Goal: Contribute content

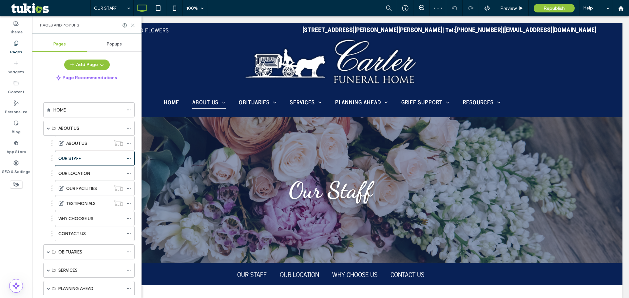
drag, startPoint x: 134, startPoint y: 26, endPoint x: 102, endPoint y: 11, distance: 34.4
click at [134, 26] on icon at bounding box center [132, 25] width 5 height 5
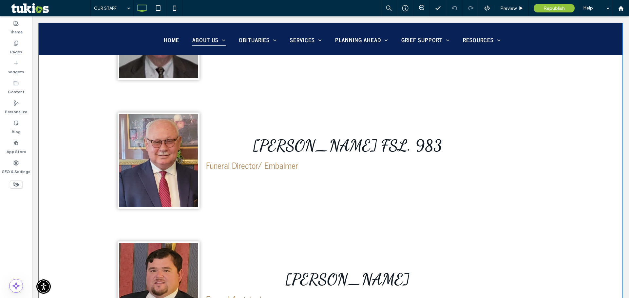
scroll to position [524, 0]
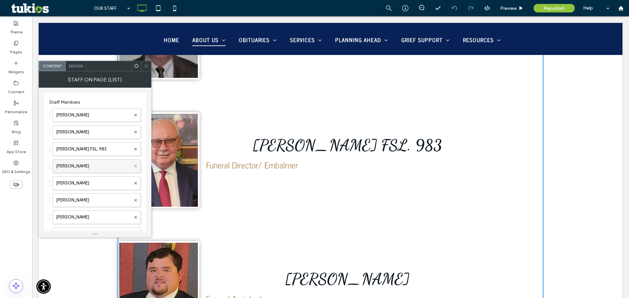
click at [135, 164] on span at bounding box center [135, 166] width 3 height 10
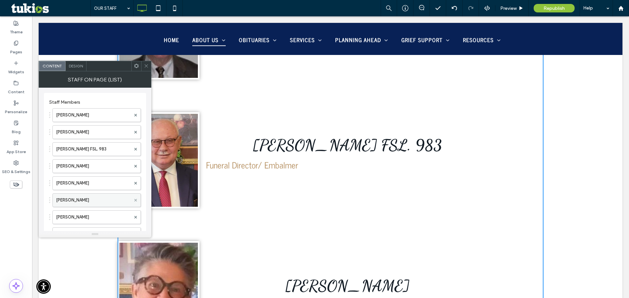
click at [135, 200] on use at bounding box center [135, 200] width 3 height 3
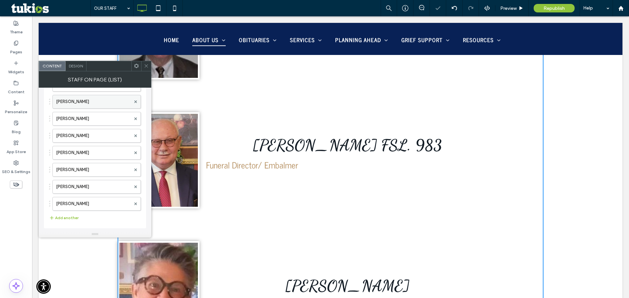
scroll to position [65, 0]
click at [68, 216] on button "Add another" at bounding box center [63, 218] width 29 height 8
click at [69, 216] on label at bounding box center [93, 218] width 75 height 7
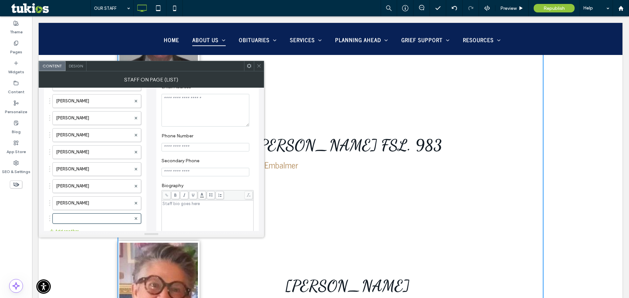
scroll to position [0, 0]
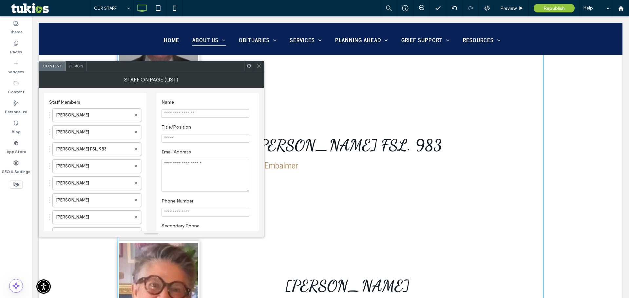
click at [201, 113] on input "Name" at bounding box center [205, 113] width 88 height 9
type input "**********"
click at [185, 141] on input "Title/Position" at bounding box center [205, 138] width 88 height 9
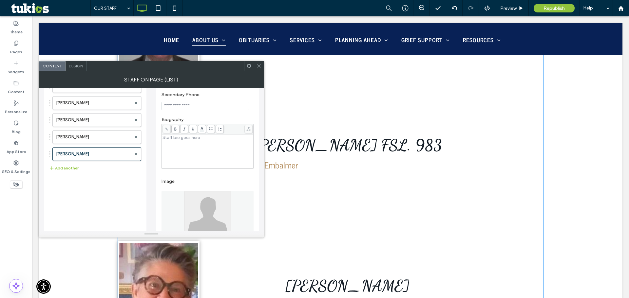
scroll to position [131, 0]
type input "**********"
click at [65, 169] on button "Add another" at bounding box center [63, 169] width 29 height 8
click at [99, 169] on label at bounding box center [93, 170] width 75 height 7
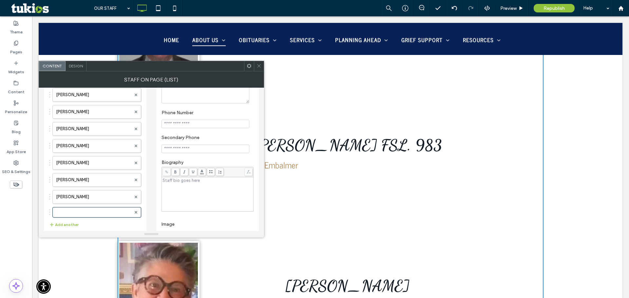
scroll to position [98, 0]
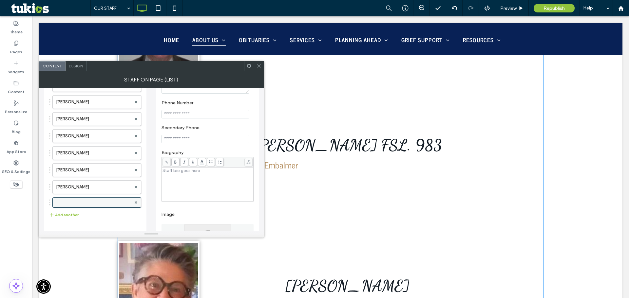
click at [102, 203] on label at bounding box center [93, 202] width 75 height 7
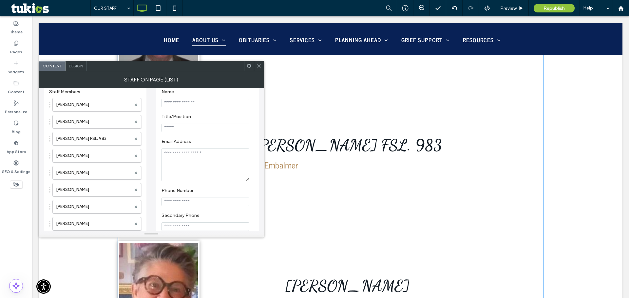
scroll to position [0, 0]
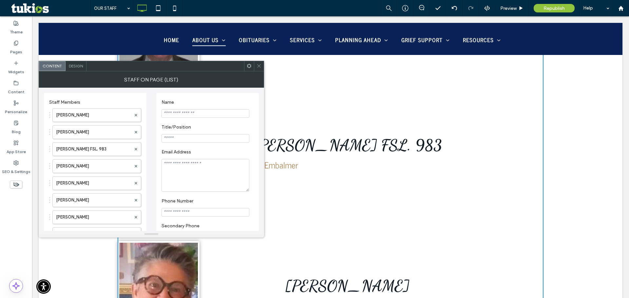
click at [193, 114] on input "Name" at bounding box center [205, 113] width 88 height 9
type input "*"
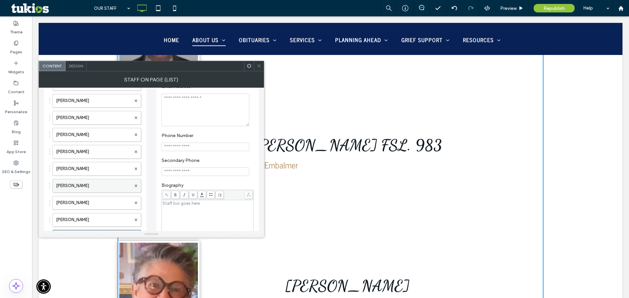
scroll to position [98, 0]
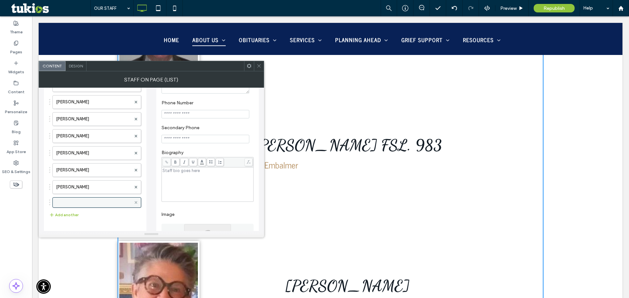
click at [136, 202] on icon at bounding box center [136, 202] width 3 height 3
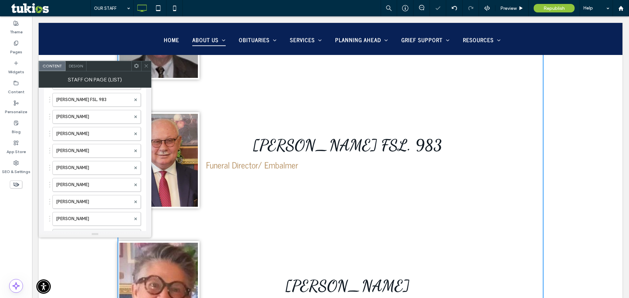
scroll to position [17, 0]
click at [104, 152] on label "[PERSON_NAME]" at bounding box center [93, 149] width 75 height 13
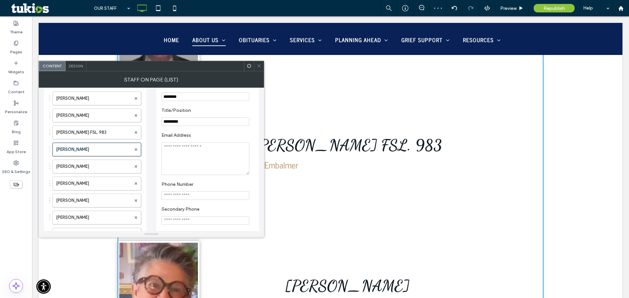
click at [196, 121] on input "*********" at bounding box center [205, 122] width 88 height 9
type input "*"
type input "**********"
click at [259, 68] on span at bounding box center [258, 66] width 5 height 10
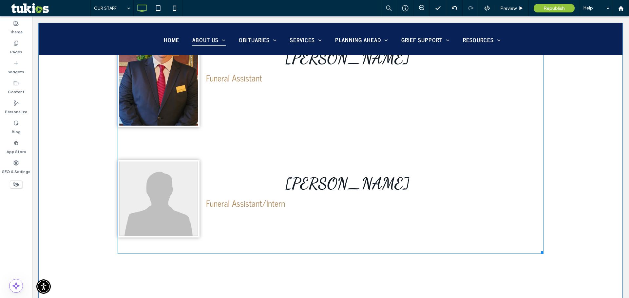
scroll to position [1572, 0]
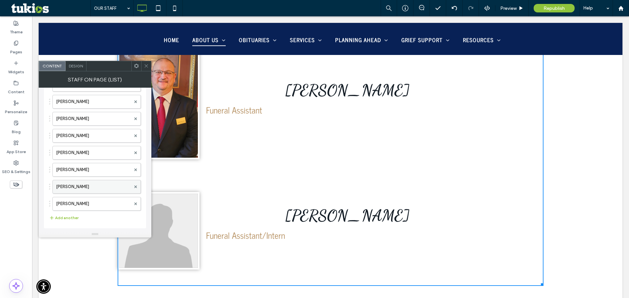
scroll to position [82, 0]
click at [89, 202] on label "[PERSON_NAME]" at bounding box center [93, 203] width 75 height 13
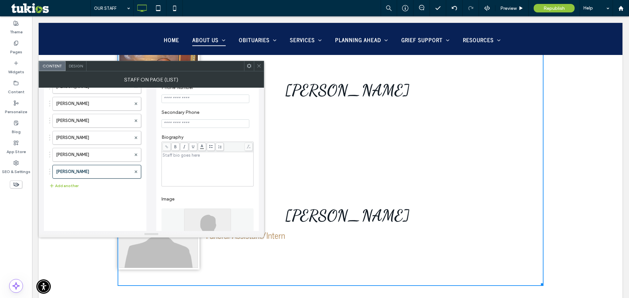
scroll to position [198, 0]
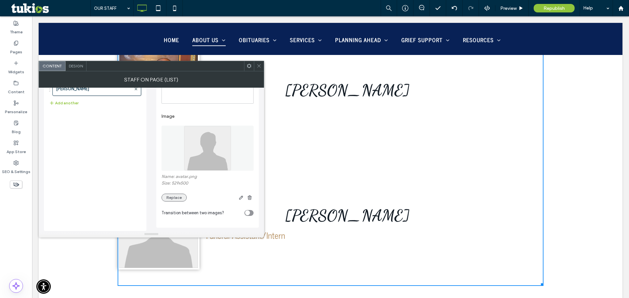
click at [171, 196] on button "Replace" at bounding box center [173, 198] width 25 height 8
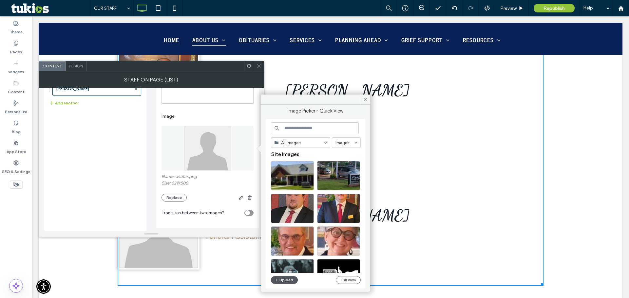
click at [283, 281] on button "Upload" at bounding box center [284, 280] width 27 height 8
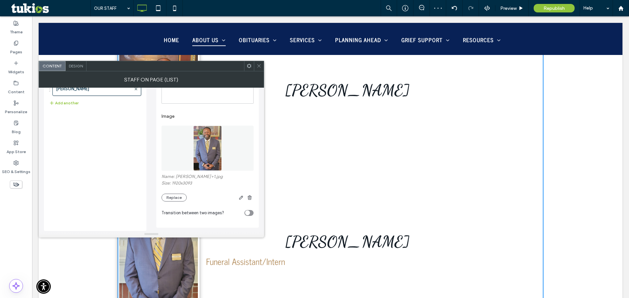
click at [262, 69] on div at bounding box center [259, 66] width 10 height 10
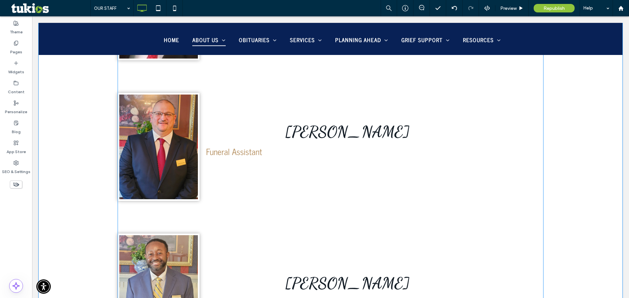
scroll to position [1506, 0]
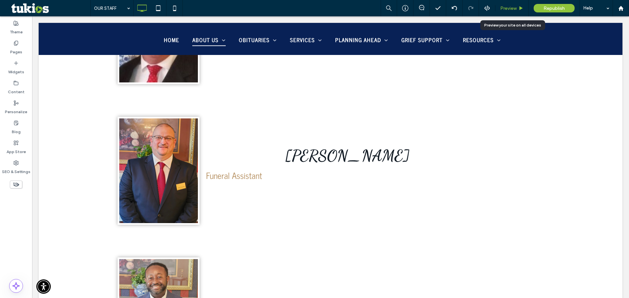
drag, startPoint x: 509, startPoint y: 7, endPoint x: 472, endPoint y: 19, distance: 38.4
click at [509, 7] on span "Preview" at bounding box center [508, 9] width 16 height 6
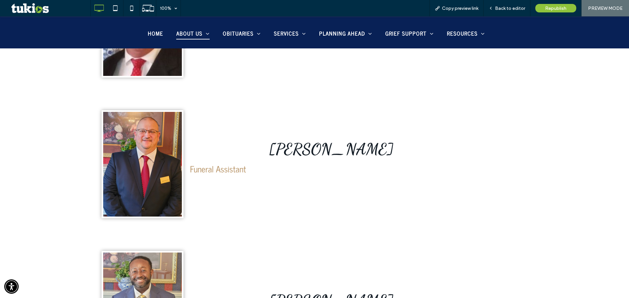
click at [224, 173] on h4 "Funeral Assistant" at bounding box center [331, 169] width 282 height 14
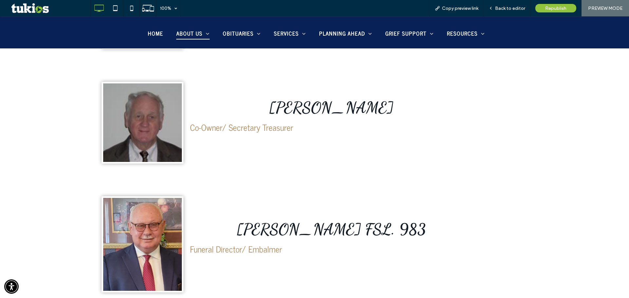
scroll to position [426, 0]
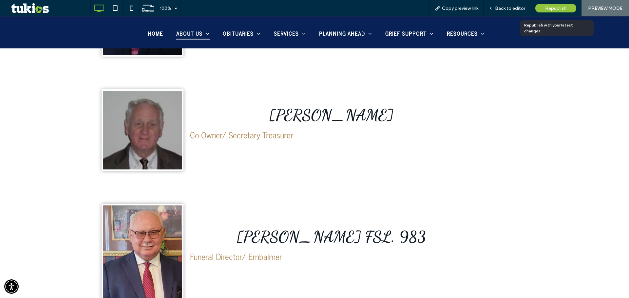
click at [561, 7] on span "Republish" at bounding box center [555, 9] width 21 height 6
